Goal: Information Seeking & Learning: Learn about a topic

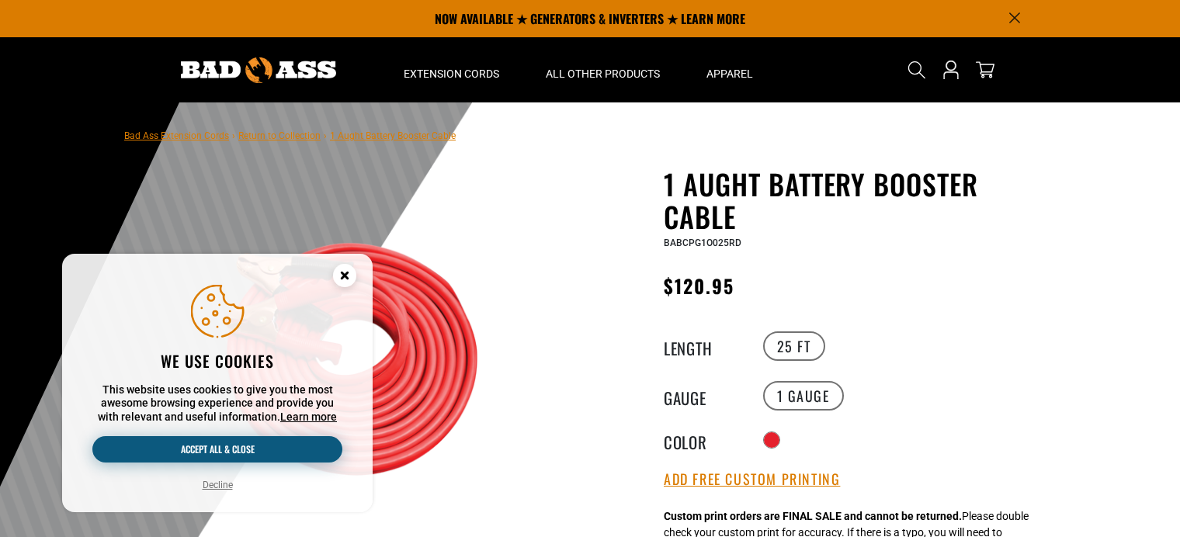
click at [227, 450] on button "Accept all & close" at bounding box center [217, 449] width 250 height 26
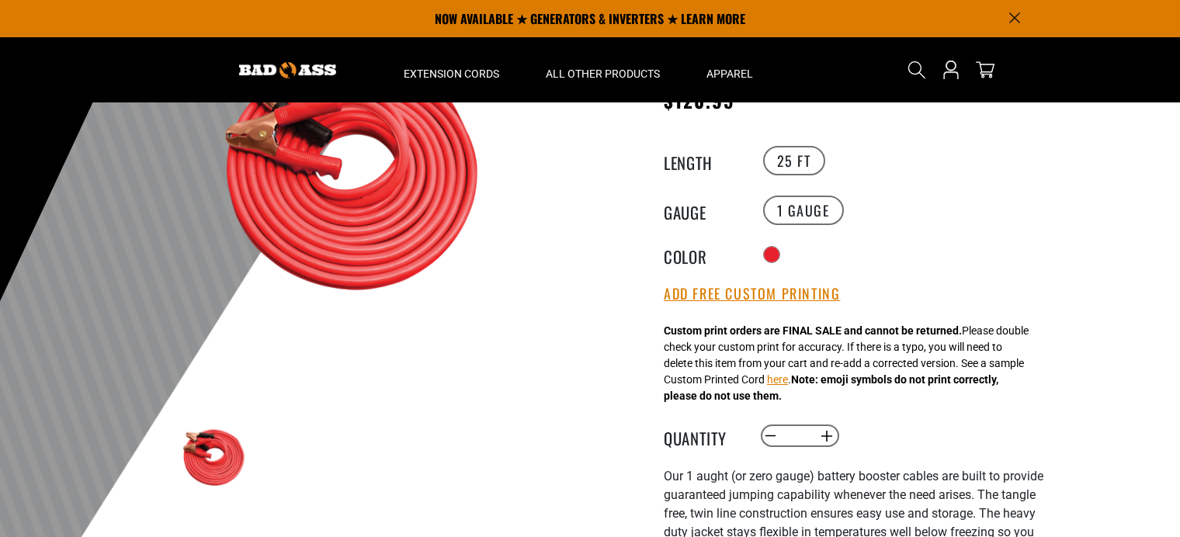
scroll to position [155, 0]
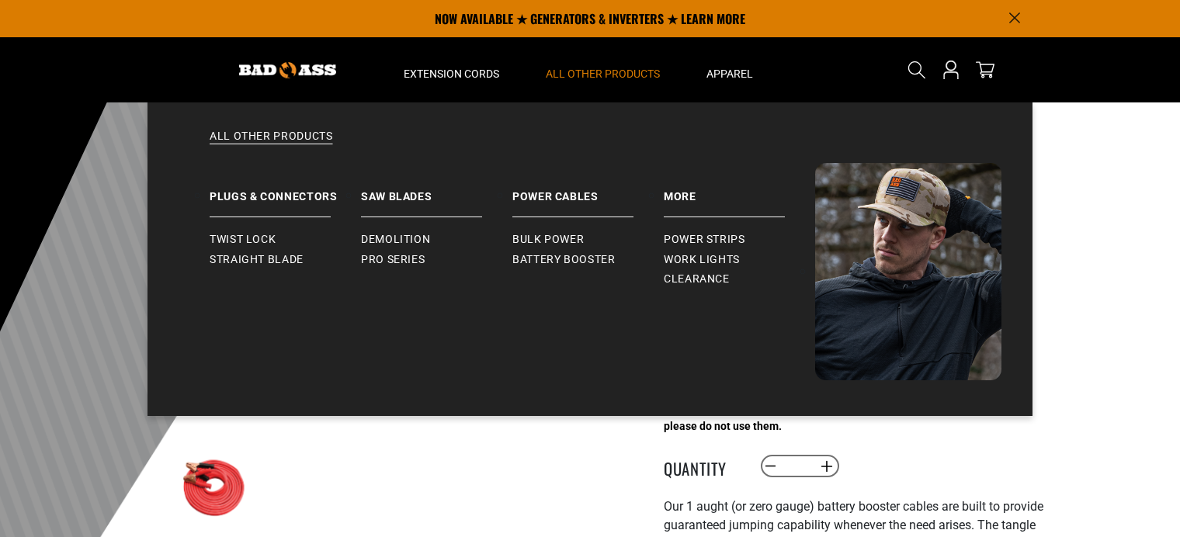
click at [606, 71] on span "All Other Products" at bounding box center [603, 74] width 114 height 14
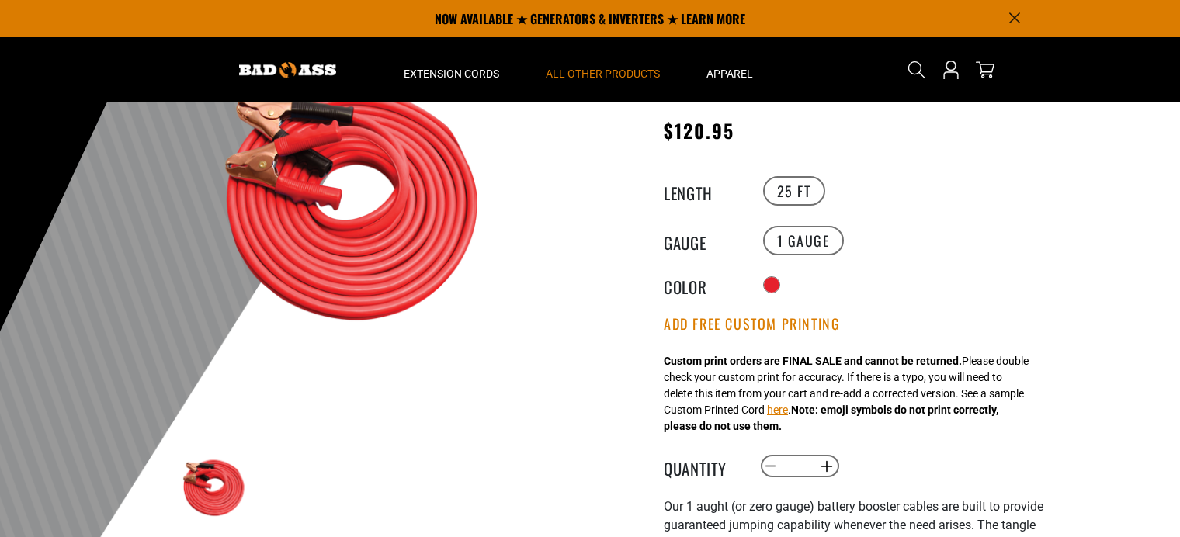
click at [606, 71] on span "All Other Products" at bounding box center [603, 74] width 114 height 14
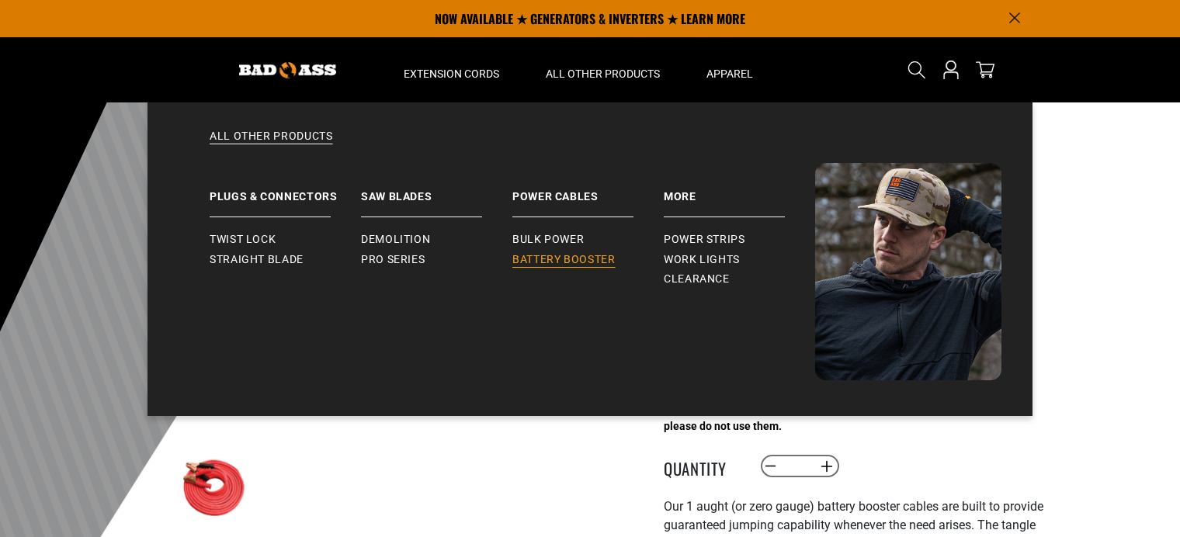
click at [549, 259] on span "Battery Booster" at bounding box center [563, 260] width 103 height 14
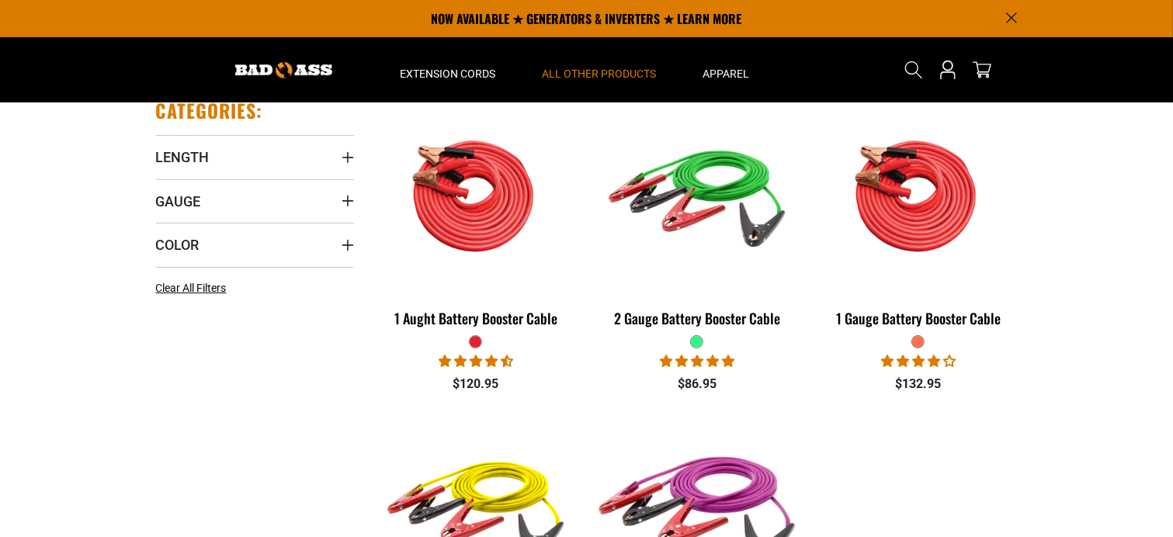
scroll to position [310, 0]
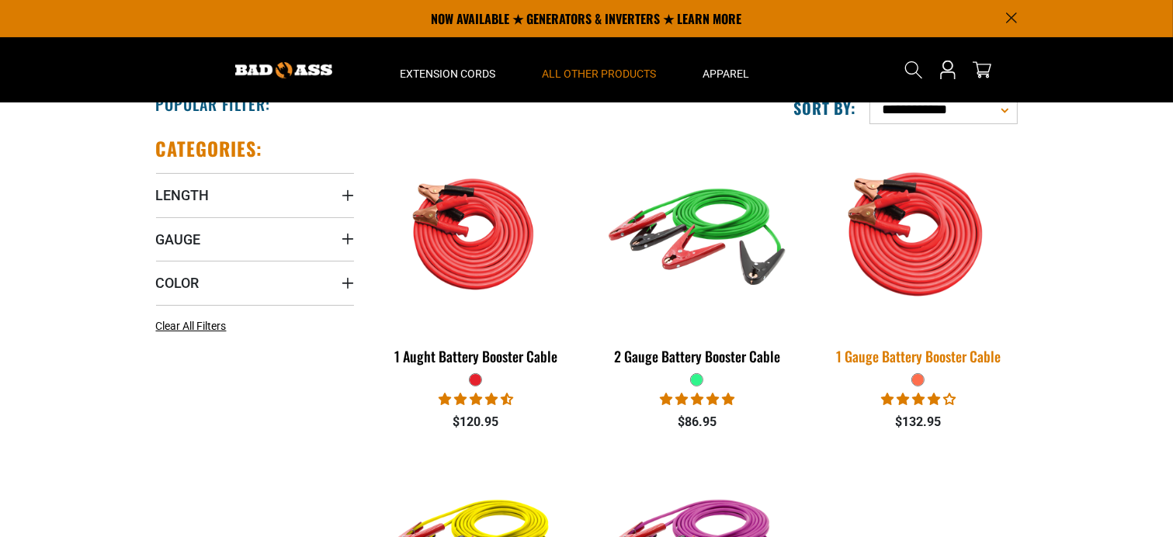
click at [919, 357] on div "1 Gauge Battery Booster Cable" at bounding box center [918, 356] width 198 height 14
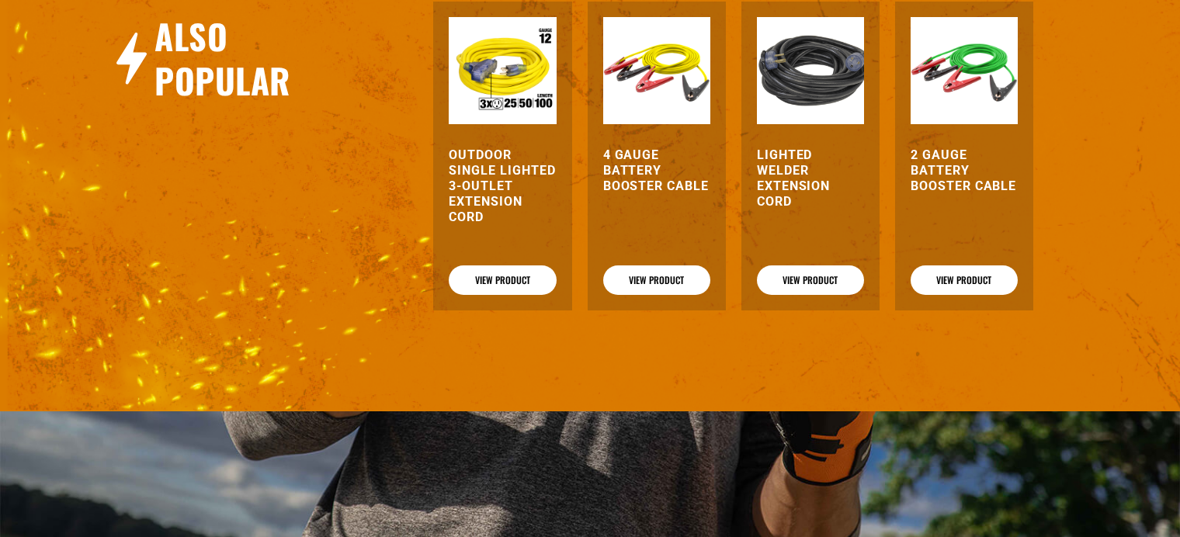
scroll to position [2173, 0]
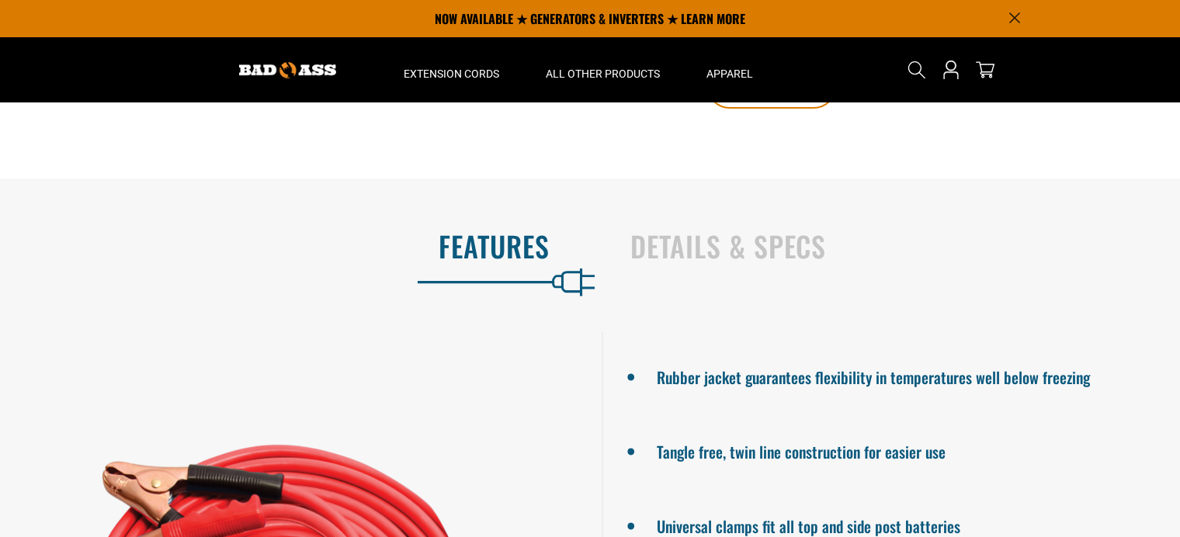
scroll to position [854, 0]
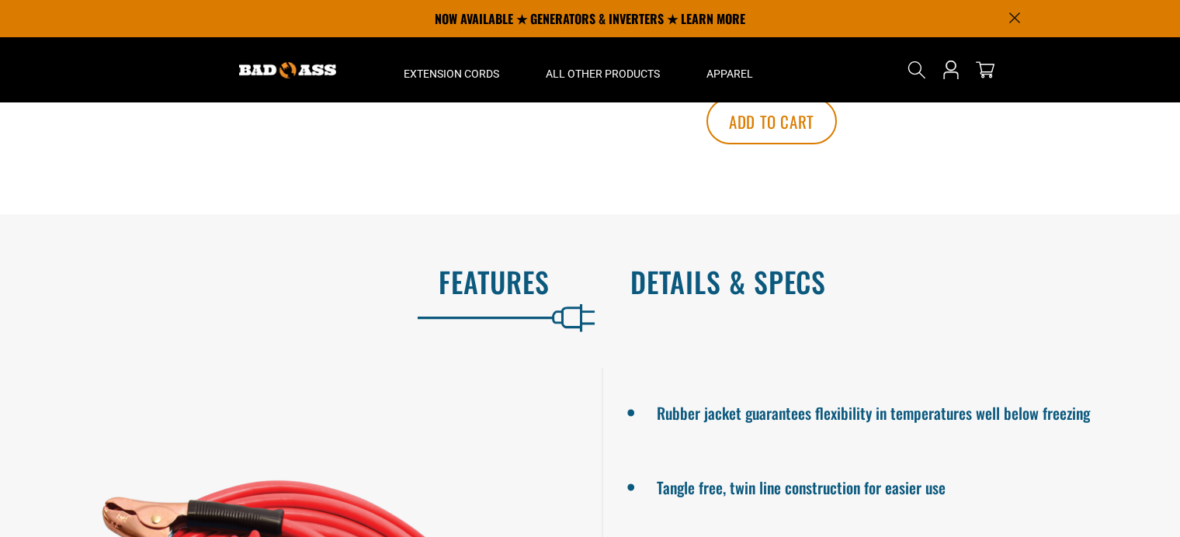
click at [685, 275] on h2 "Details & Specs" at bounding box center [888, 281] width 517 height 33
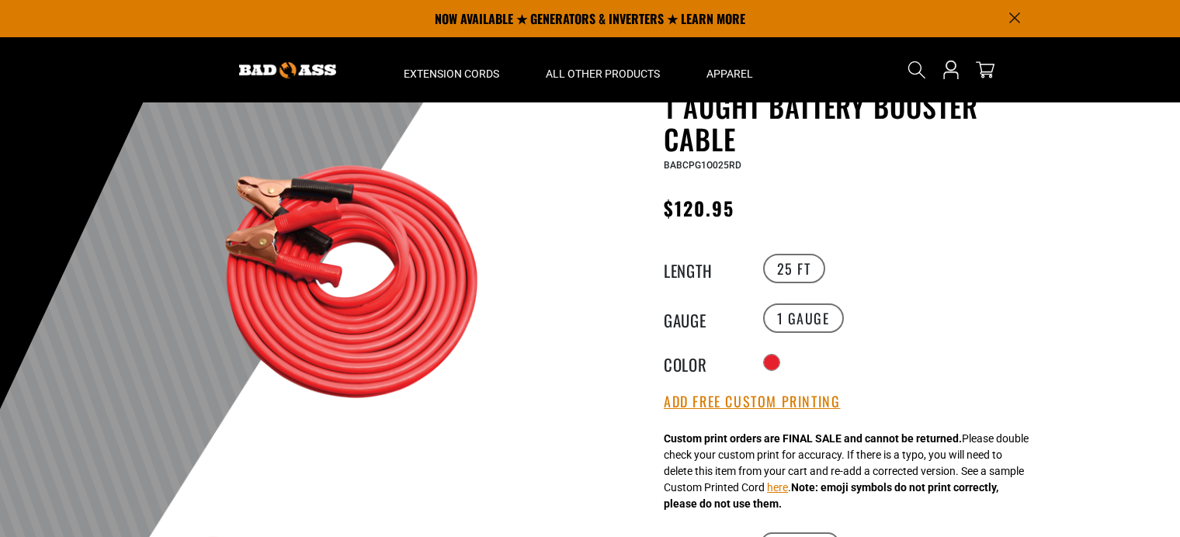
scroll to position [0, 0]
